Goal: Task Accomplishment & Management: Manage account settings

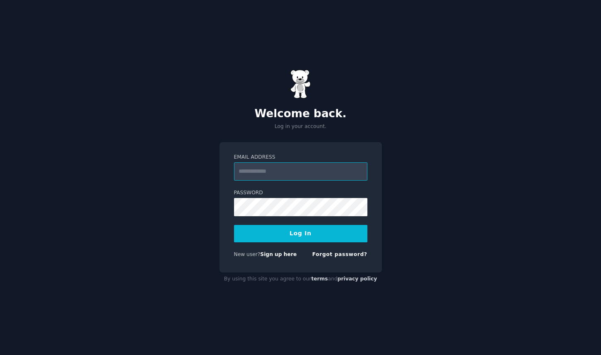
type input "**********"
click at [316, 227] on button "Log In" at bounding box center [300, 233] width 133 height 17
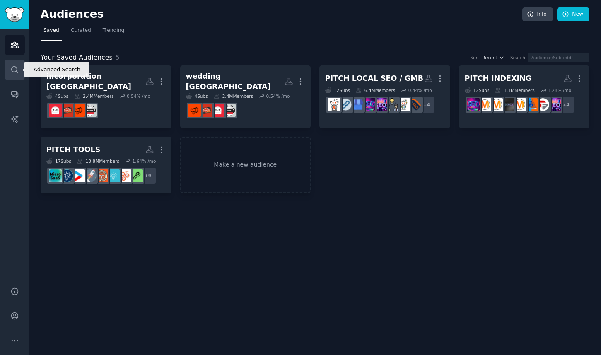
click at [14, 66] on icon "Sidebar" at bounding box center [14, 69] width 9 height 9
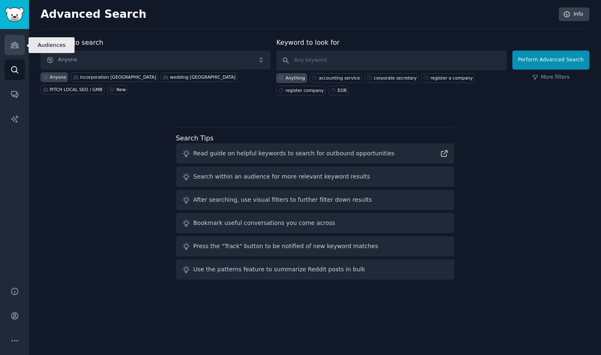
click at [18, 46] on icon "Sidebar" at bounding box center [14, 45] width 9 height 9
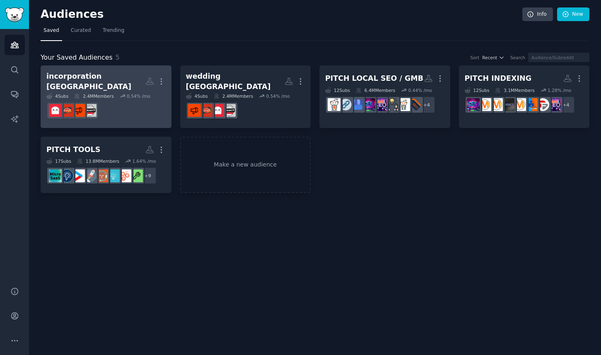
click at [71, 76] on div "incorporation [GEOGRAPHIC_DATA]" at bounding box center [95, 81] width 99 height 20
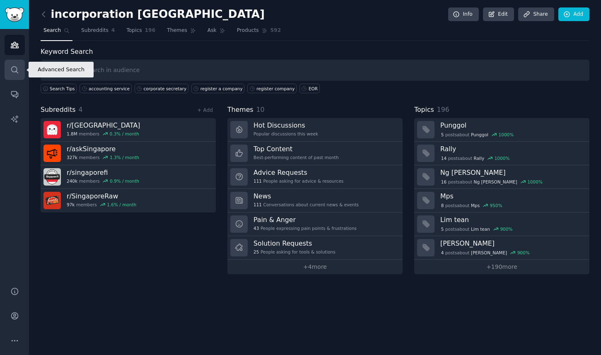
click at [9, 69] on link "Search" at bounding box center [15, 70] width 20 height 20
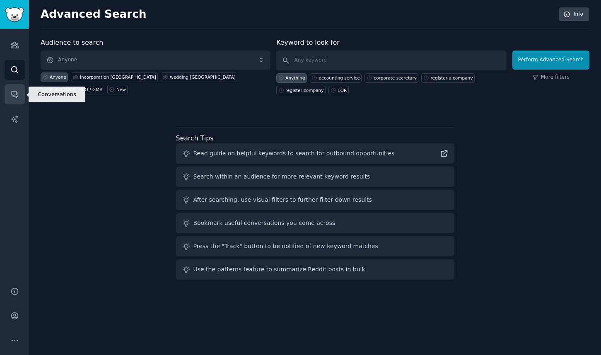
click at [11, 96] on icon "Sidebar" at bounding box center [14, 94] width 9 height 9
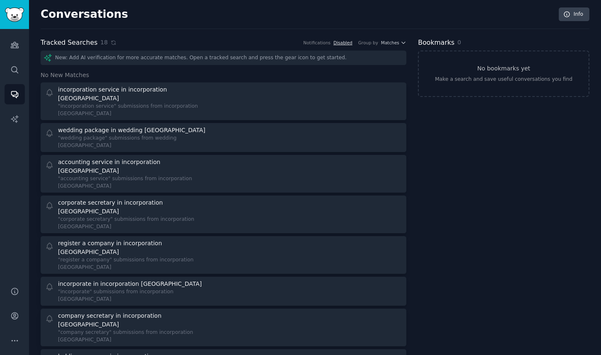
click at [342, 44] on link "Disabled" at bounding box center [342, 42] width 19 height 5
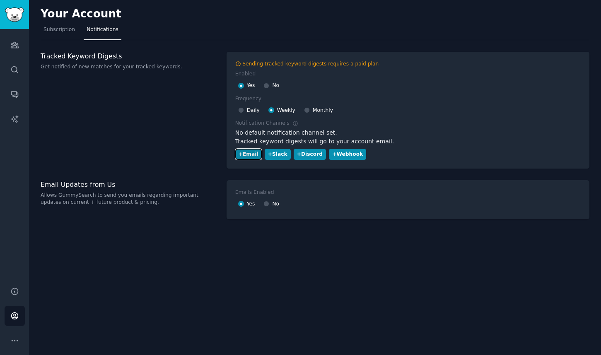
click at [242, 159] on button "+ Email" at bounding box center [248, 154] width 27 height 11
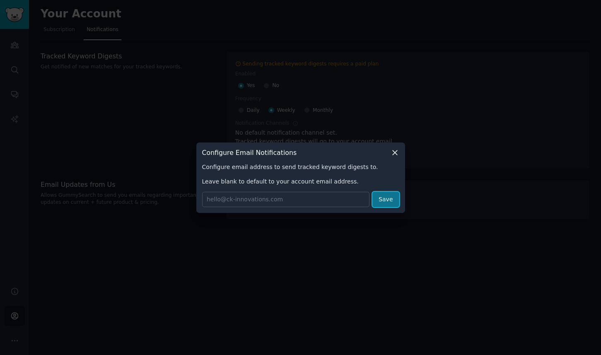
click at [386, 197] on button "Save" at bounding box center [385, 199] width 27 height 15
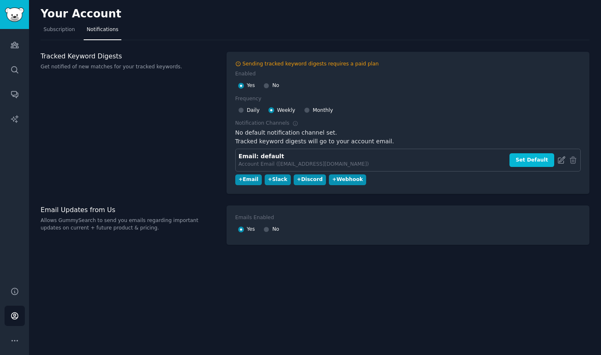
click at [565, 159] on icon at bounding box center [561, 160] width 9 height 9
click at [229, 50] on div "Your Account Subscription Notifications Tracked Keyword Digests Get notified of…" at bounding box center [315, 177] width 572 height 355
click at [17, 41] on icon "Sidebar" at bounding box center [14, 45] width 9 height 9
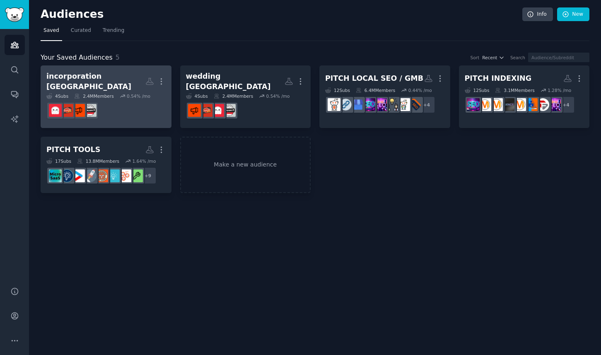
click at [104, 77] on div "incorporation [GEOGRAPHIC_DATA]" at bounding box center [95, 81] width 99 height 20
